Goal: Use online tool/utility: Utilize a website feature to perform a specific function

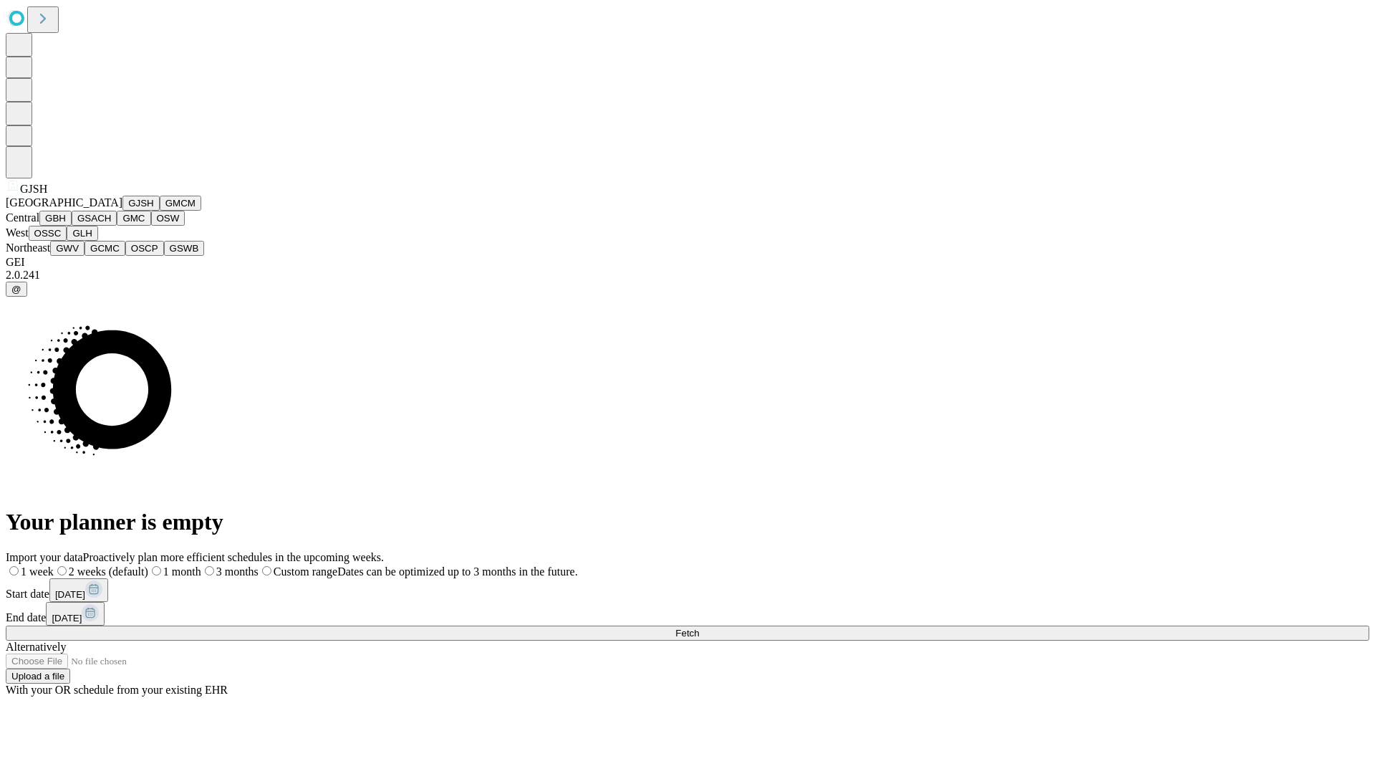
click at [123, 211] on button "GJSH" at bounding box center [141, 203] width 37 height 15
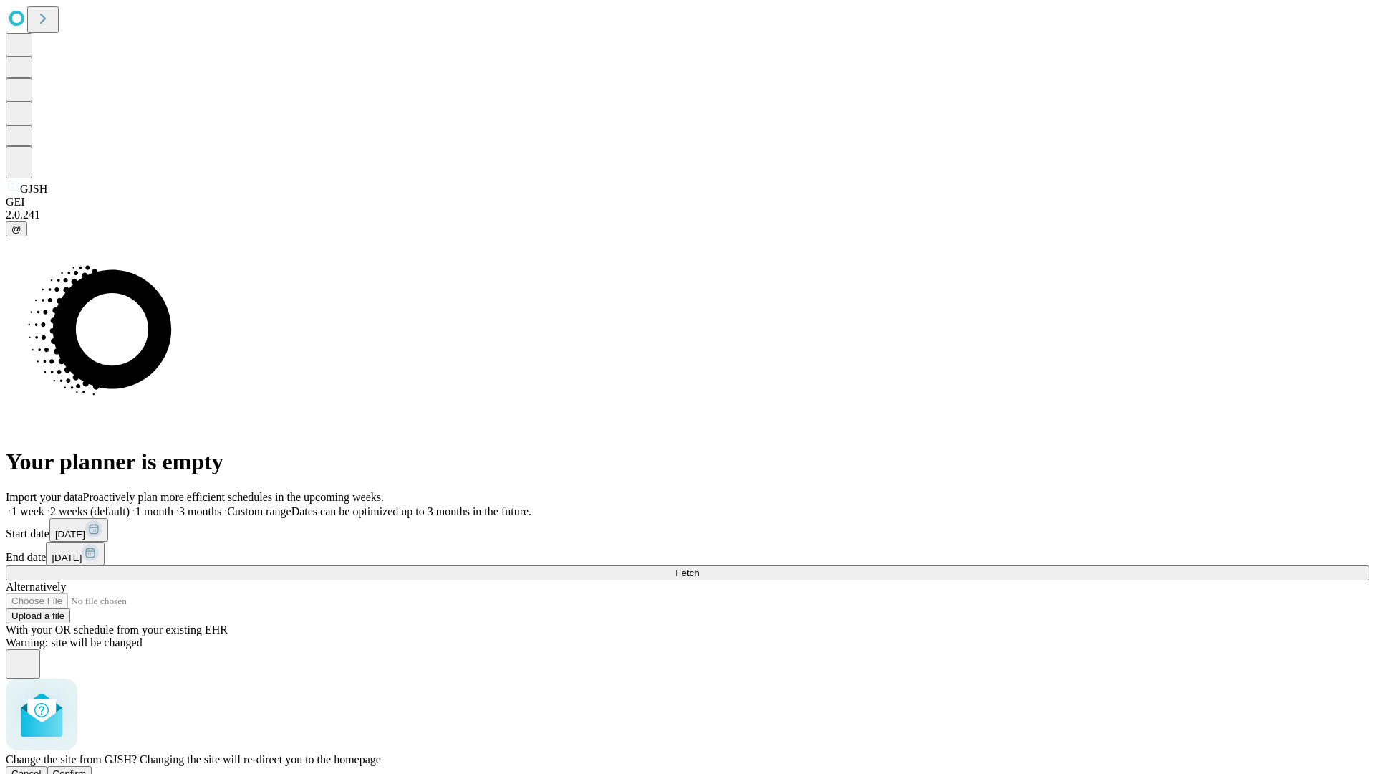
click at [87, 768] on span "Confirm" at bounding box center [70, 773] width 34 height 11
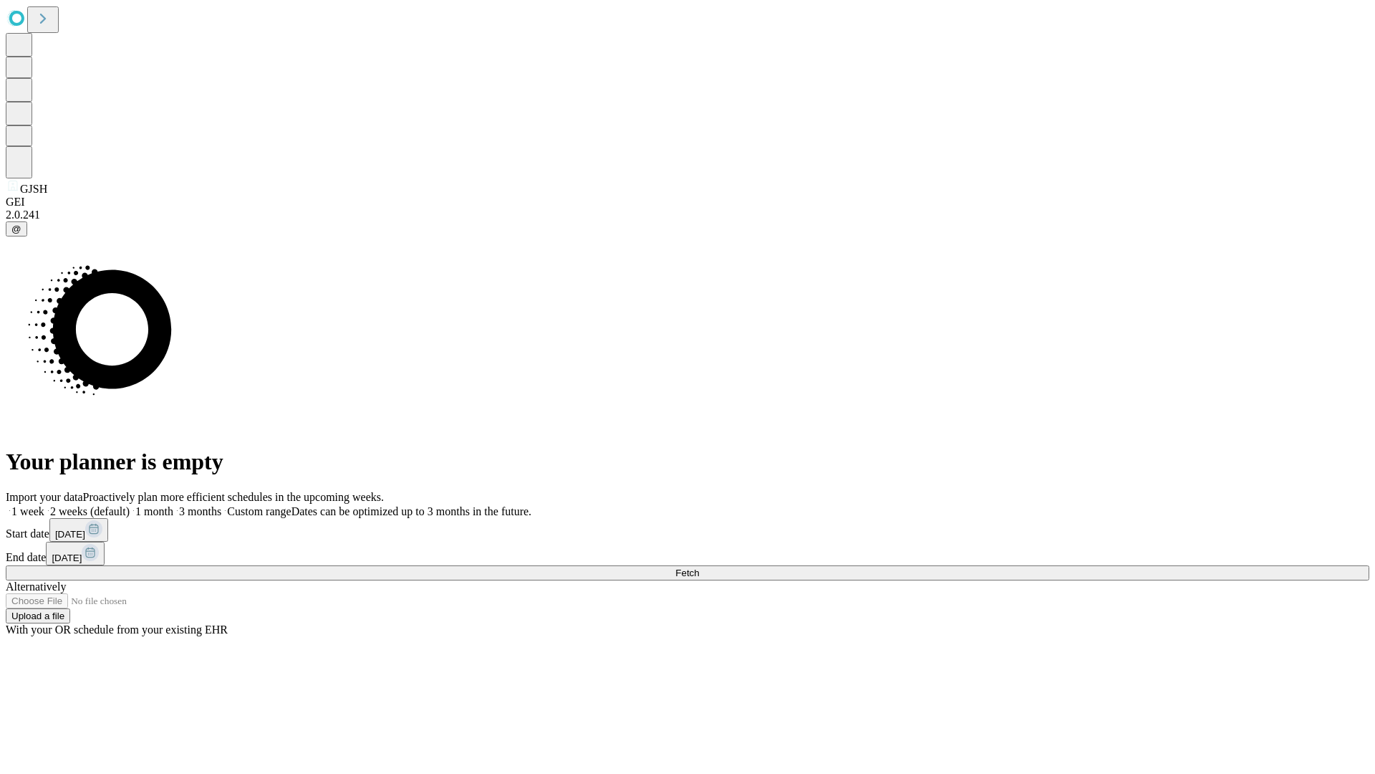
click at [130, 505] on label "2 weeks (default)" at bounding box center [86, 511] width 85 height 12
click at [699, 567] on span "Fetch" at bounding box center [688, 572] width 24 height 11
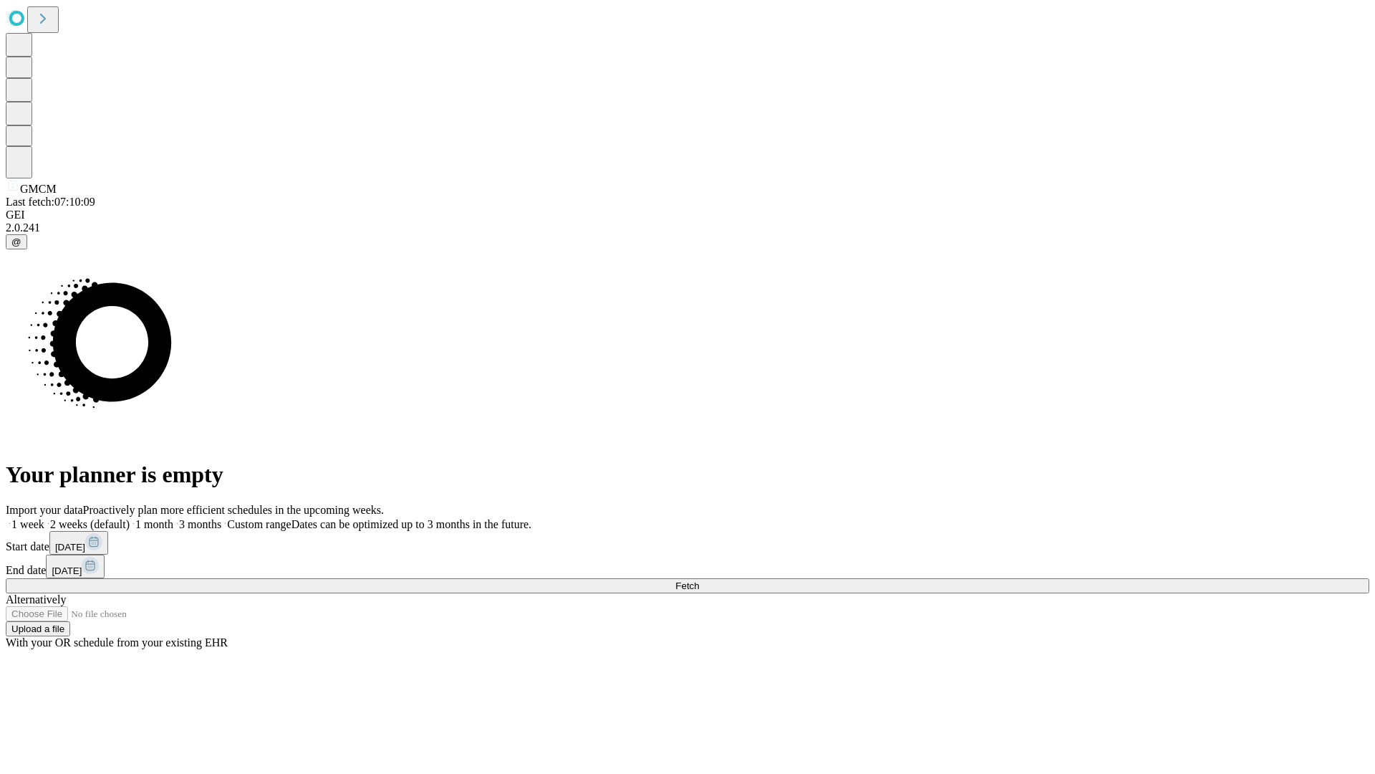
click at [130, 518] on label "2 weeks (default)" at bounding box center [86, 524] width 85 height 12
click at [699, 580] on span "Fetch" at bounding box center [688, 585] width 24 height 11
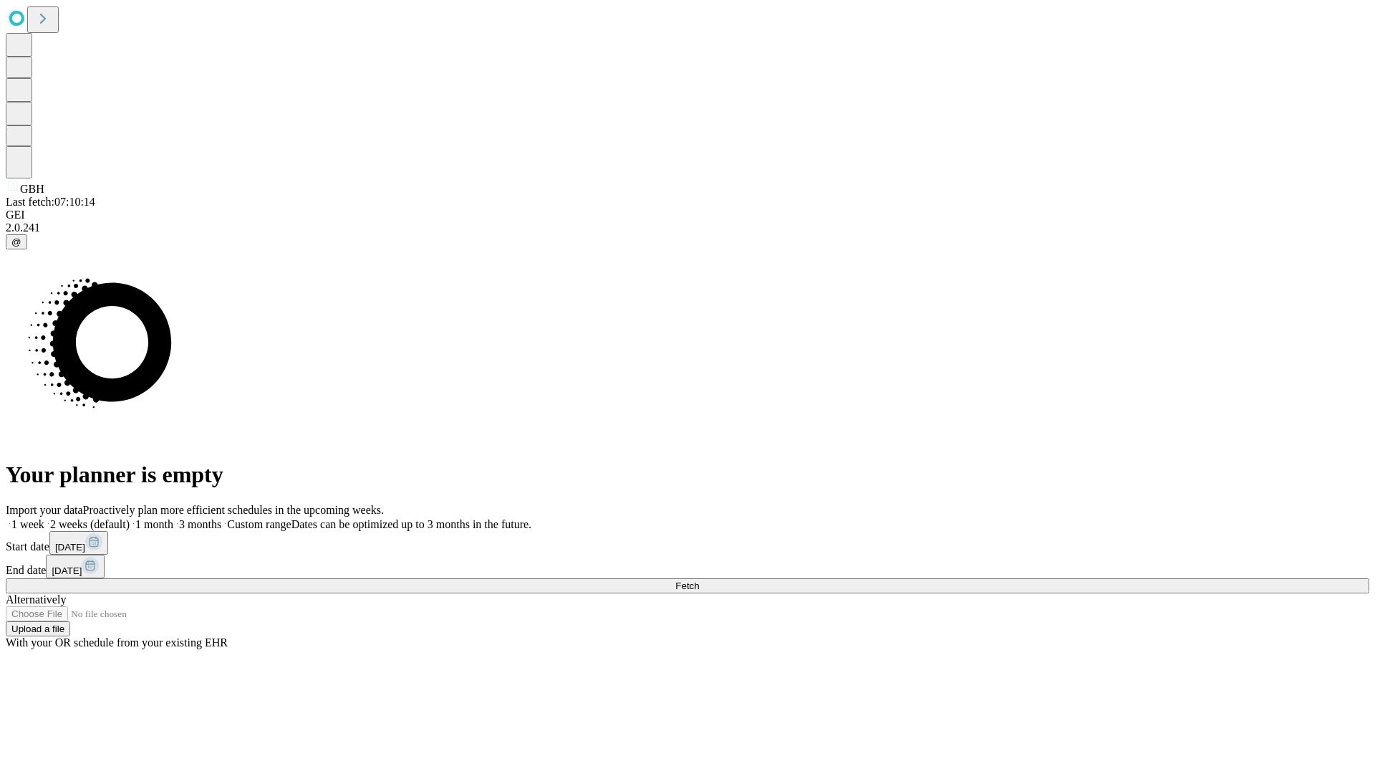
click at [130, 518] on label "2 weeks (default)" at bounding box center [86, 524] width 85 height 12
click at [699, 580] on span "Fetch" at bounding box center [688, 585] width 24 height 11
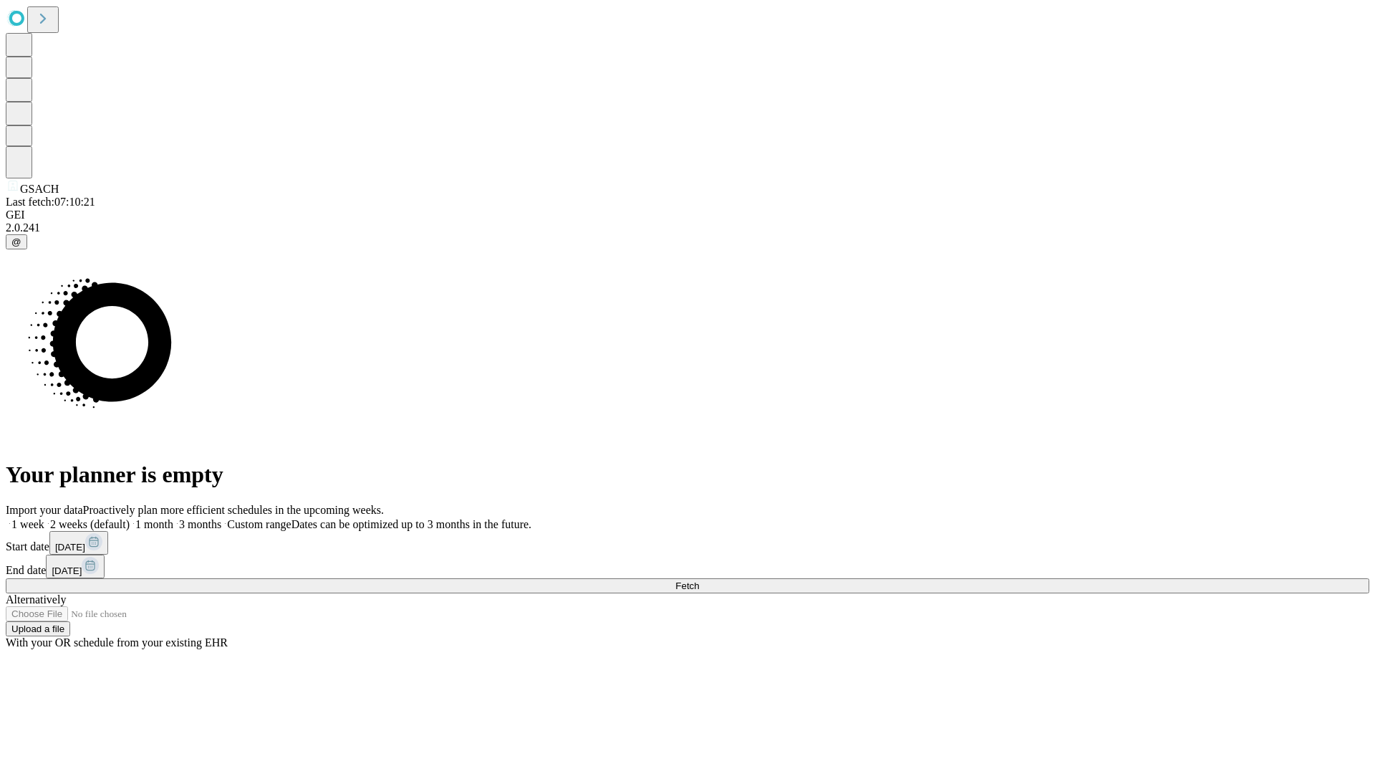
click at [699, 580] on span "Fetch" at bounding box center [688, 585] width 24 height 11
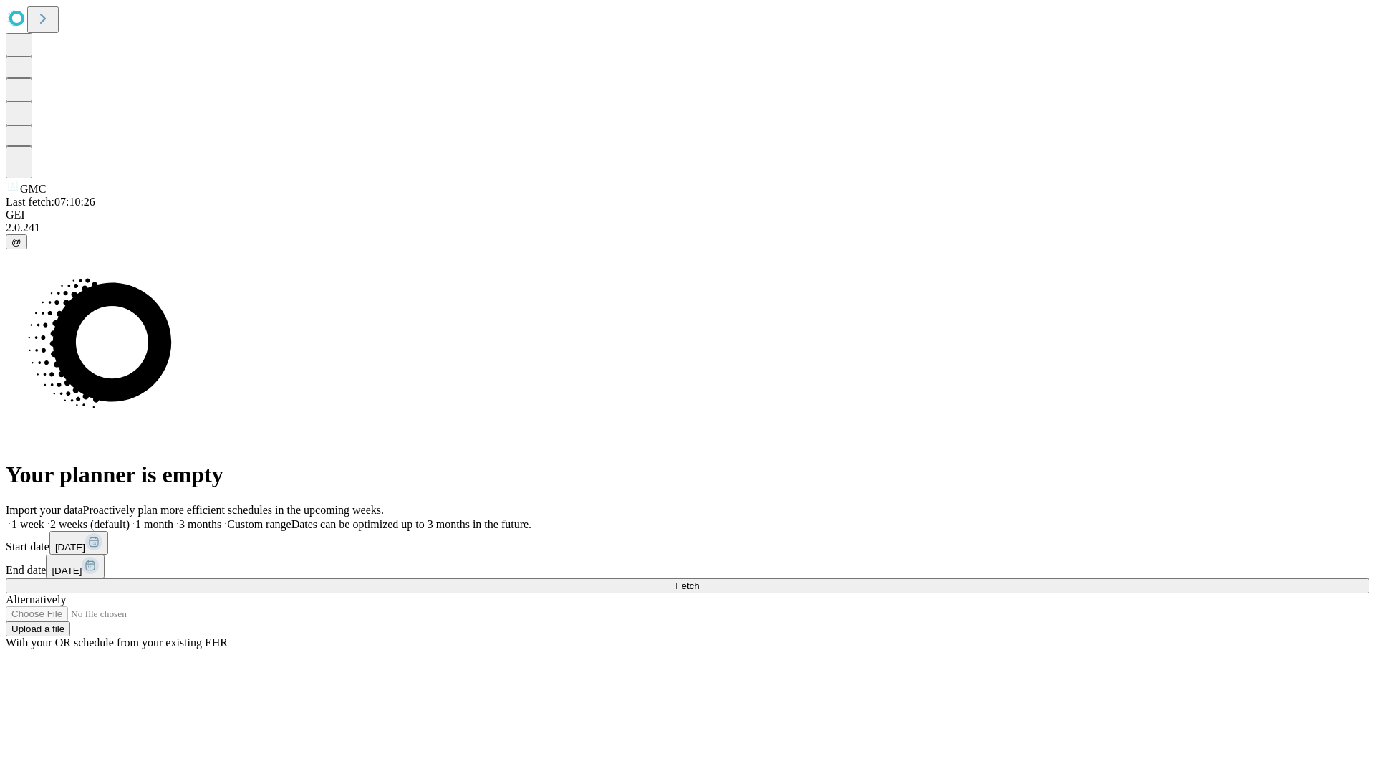
click at [130, 518] on label "2 weeks (default)" at bounding box center [86, 524] width 85 height 12
click at [699, 580] on span "Fetch" at bounding box center [688, 585] width 24 height 11
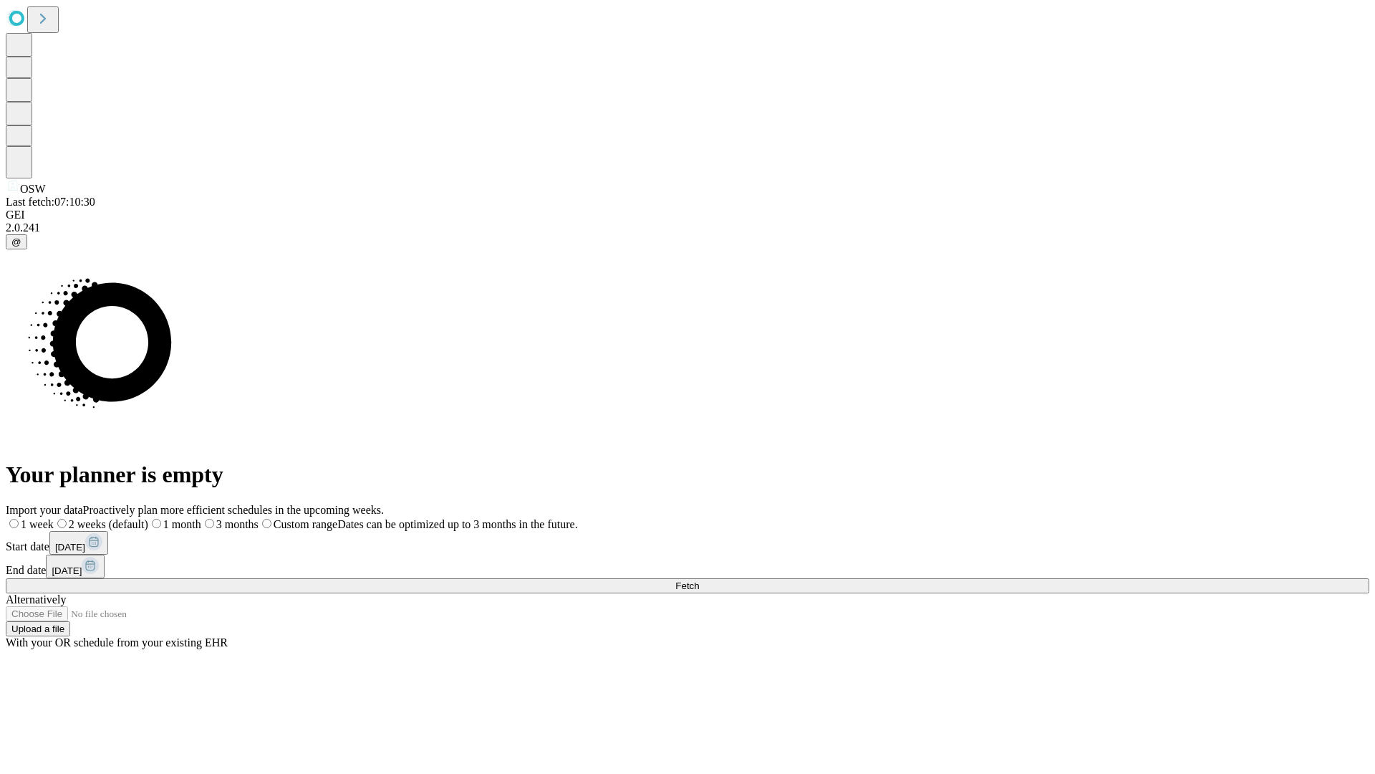
click at [148, 518] on label "2 weeks (default)" at bounding box center [101, 524] width 95 height 12
click at [699, 580] on span "Fetch" at bounding box center [688, 585] width 24 height 11
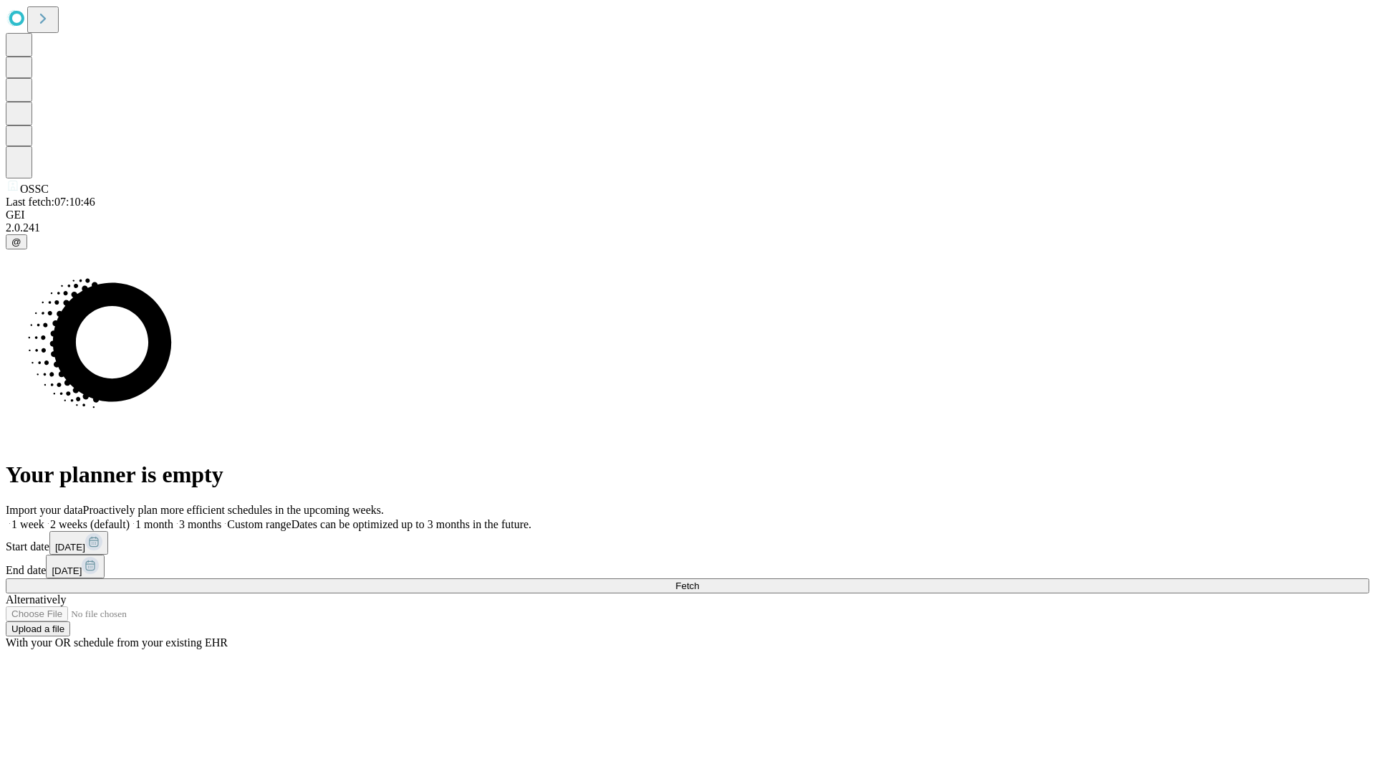
click at [130, 518] on label "2 weeks (default)" at bounding box center [86, 524] width 85 height 12
click at [699, 580] on span "Fetch" at bounding box center [688, 585] width 24 height 11
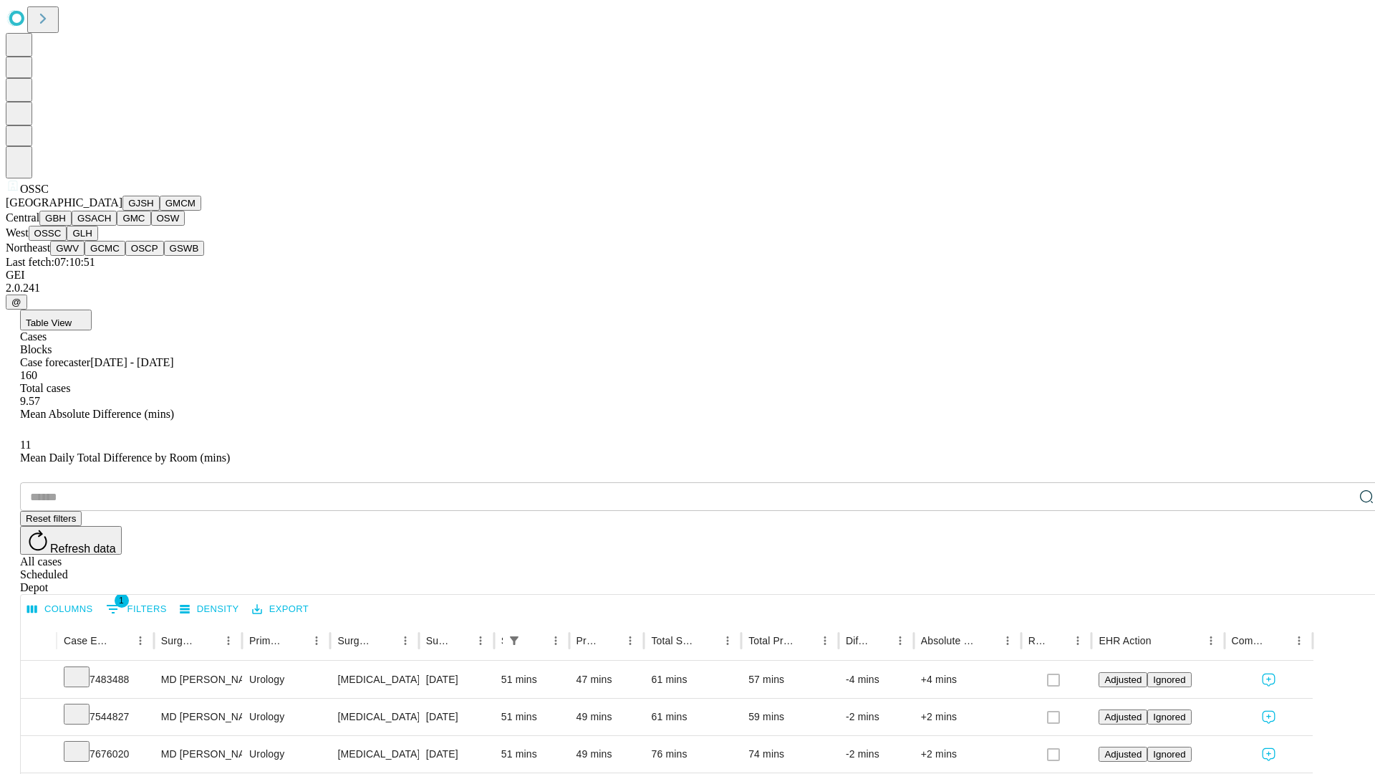
click at [97, 241] on button "GLH" at bounding box center [82, 233] width 31 height 15
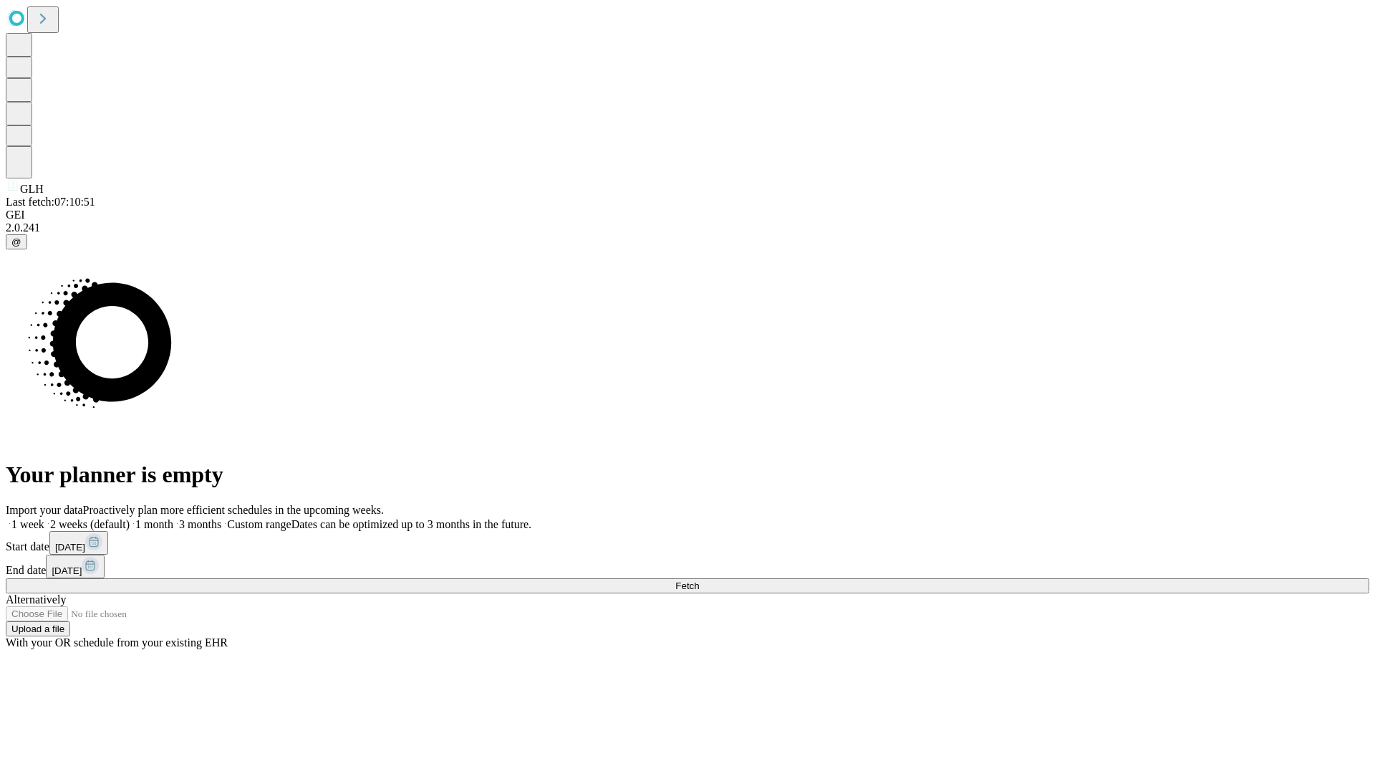
click at [130, 518] on label "2 weeks (default)" at bounding box center [86, 524] width 85 height 12
click at [699, 580] on span "Fetch" at bounding box center [688, 585] width 24 height 11
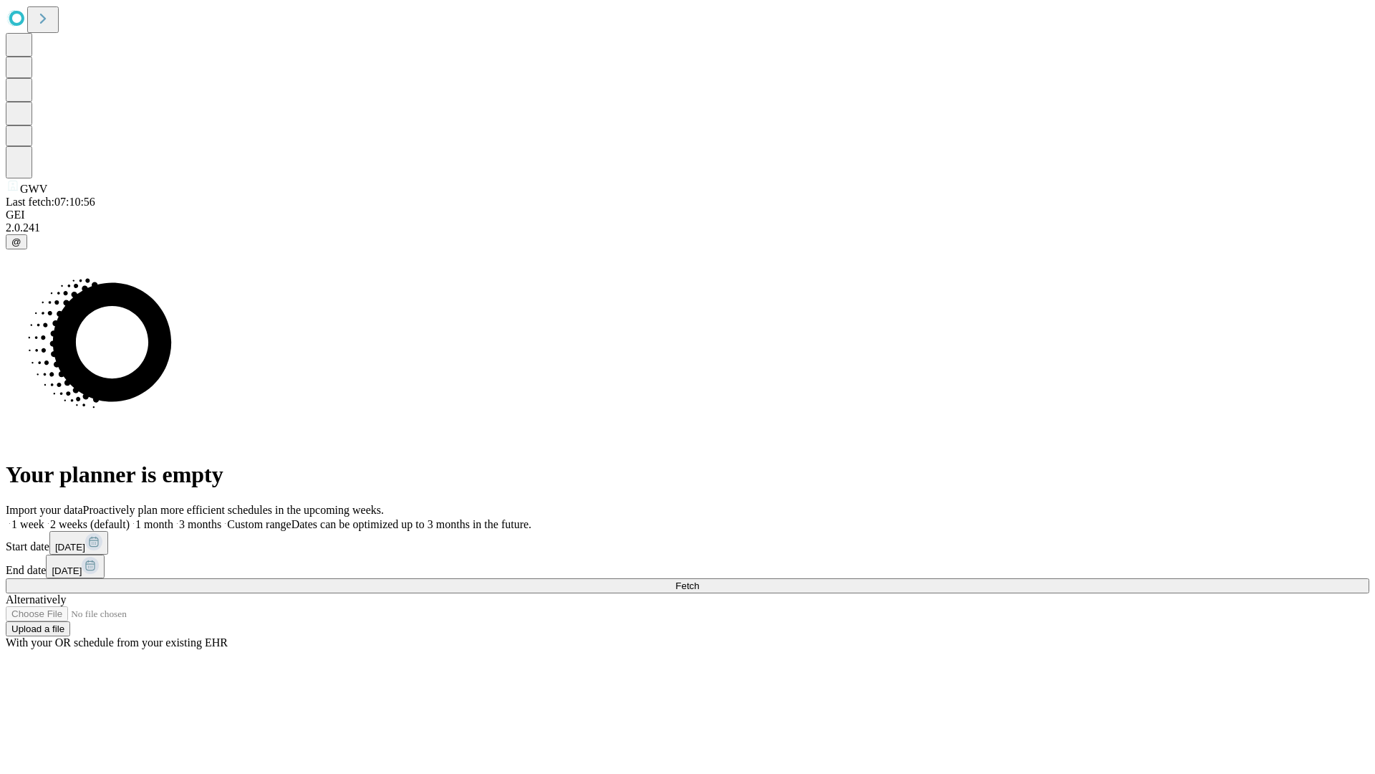
click at [130, 518] on label "2 weeks (default)" at bounding box center [86, 524] width 85 height 12
click at [699, 580] on span "Fetch" at bounding box center [688, 585] width 24 height 11
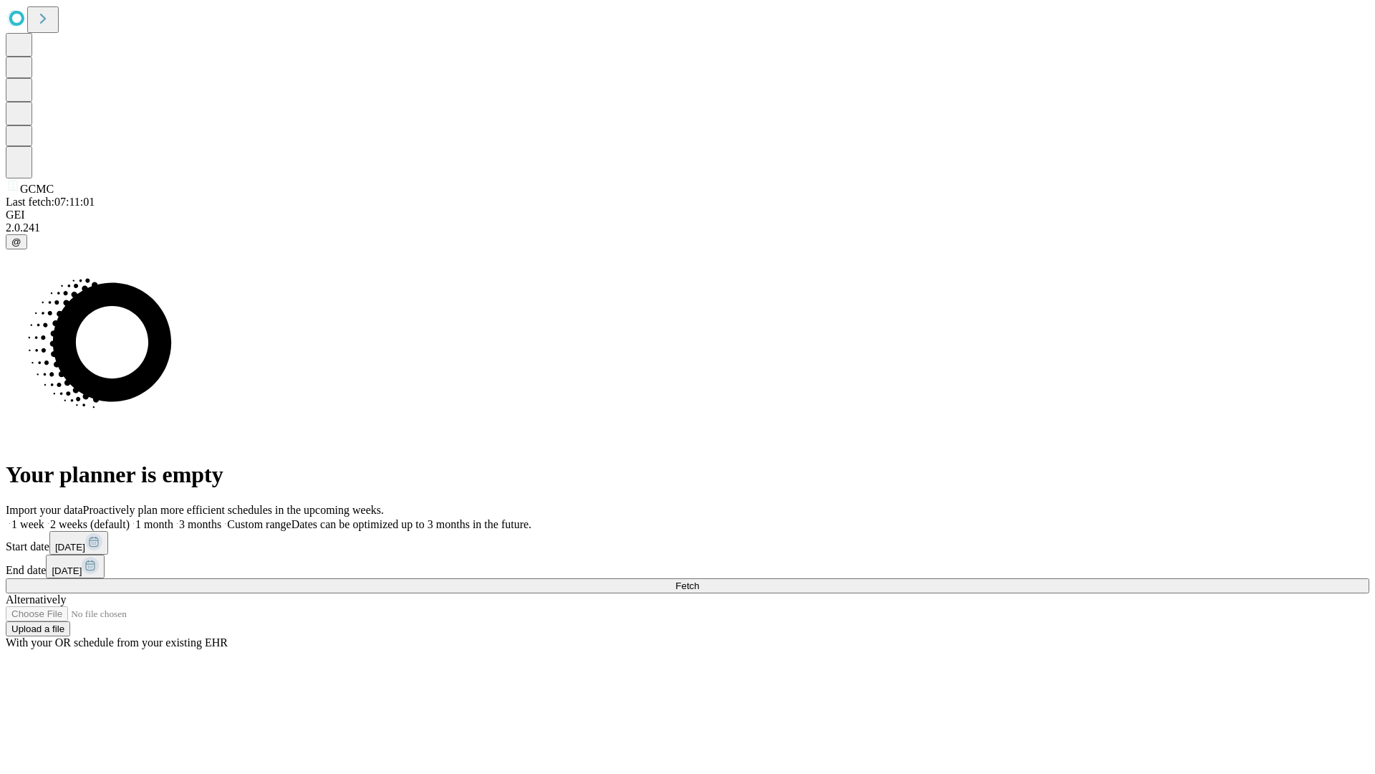
click at [130, 518] on label "2 weeks (default)" at bounding box center [86, 524] width 85 height 12
click at [699, 580] on span "Fetch" at bounding box center [688, 585] width 24 height 11
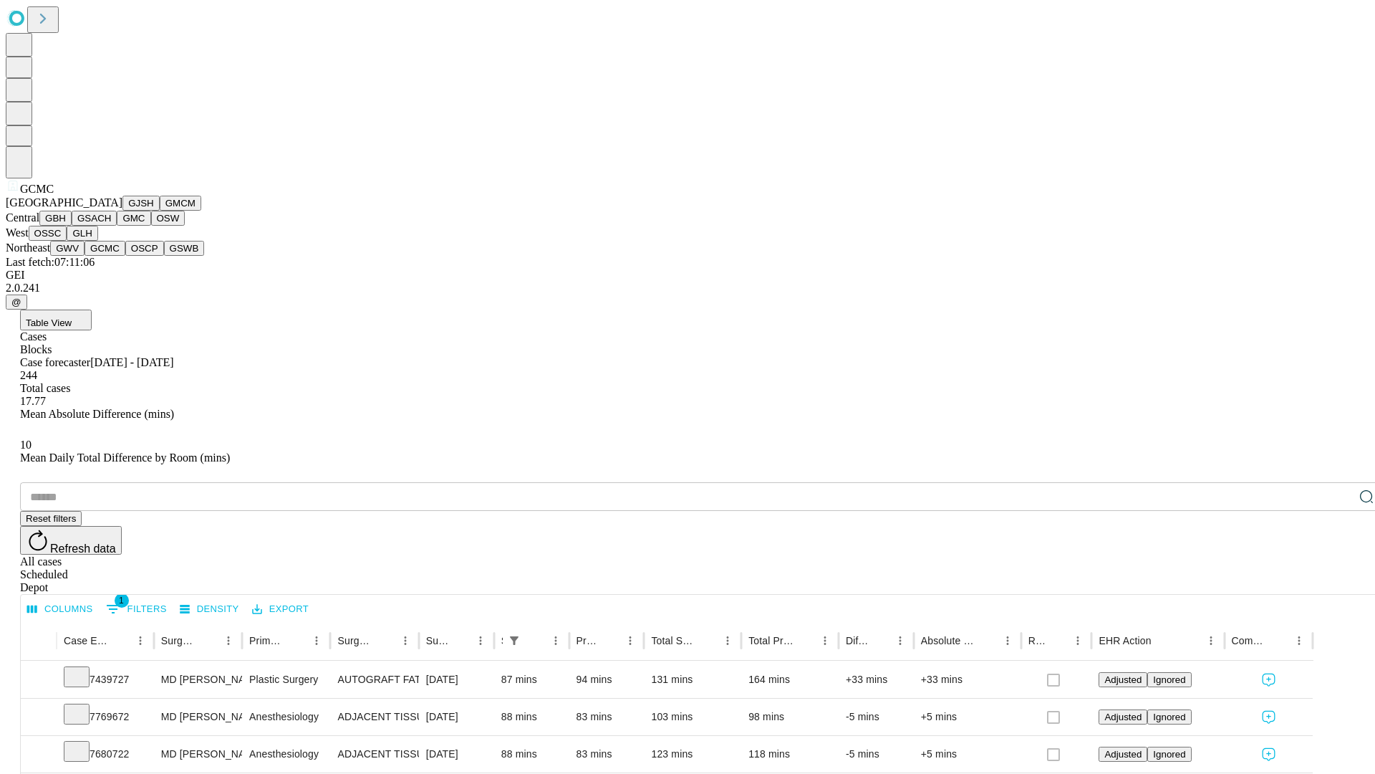
click at [125, 256] on button "OSCP" at bounding box center [144, 248] width 39 height 15
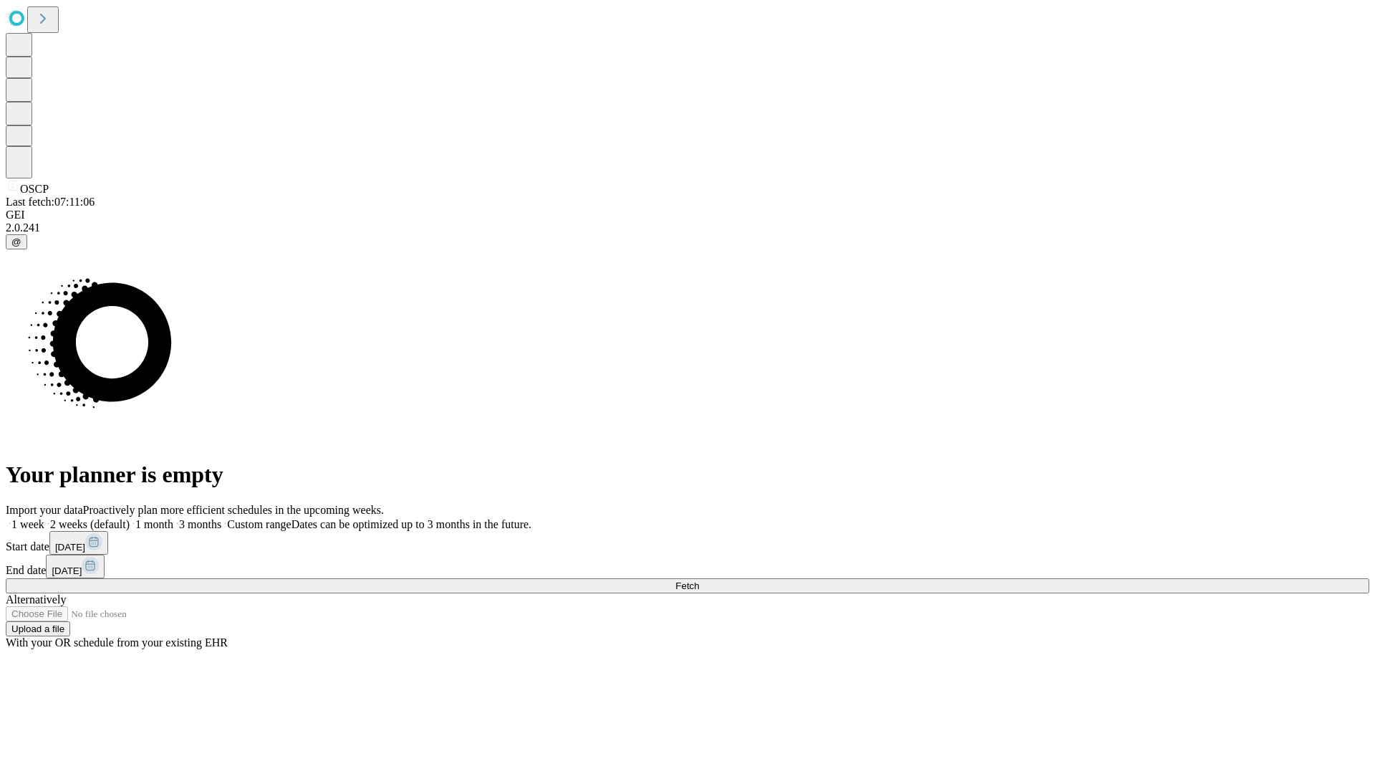
click at [130, 518] on label "2 weeks (default)" at bounding box center [86, 524] width 85 height 12
click at [699, 580] on span "Fetch" at bounding box center [688, 585] width 24 height 11
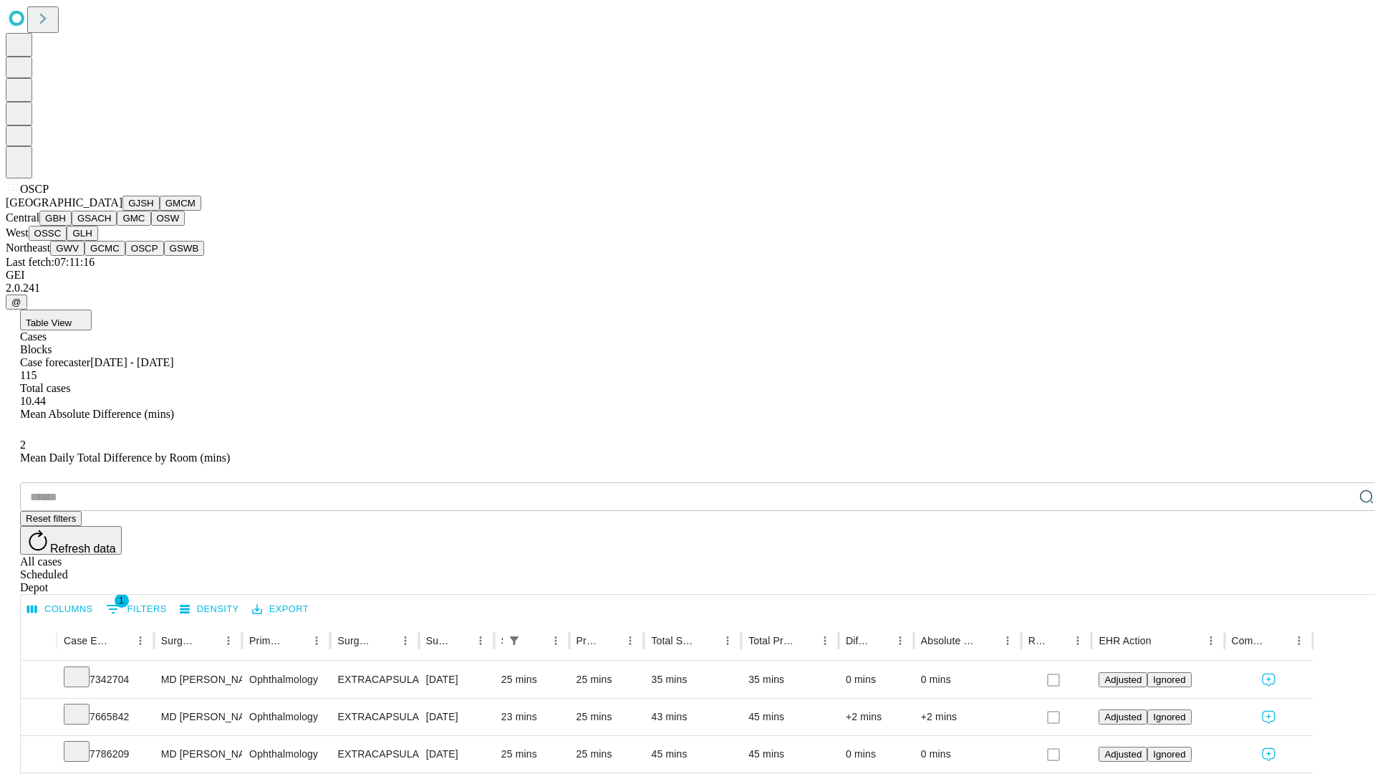
click at [164, 256] on button "GSWB" at bounding box center [184, 248] width 41 height 15
